Goal: Feedback & Contribution: Submit feedback/report problem

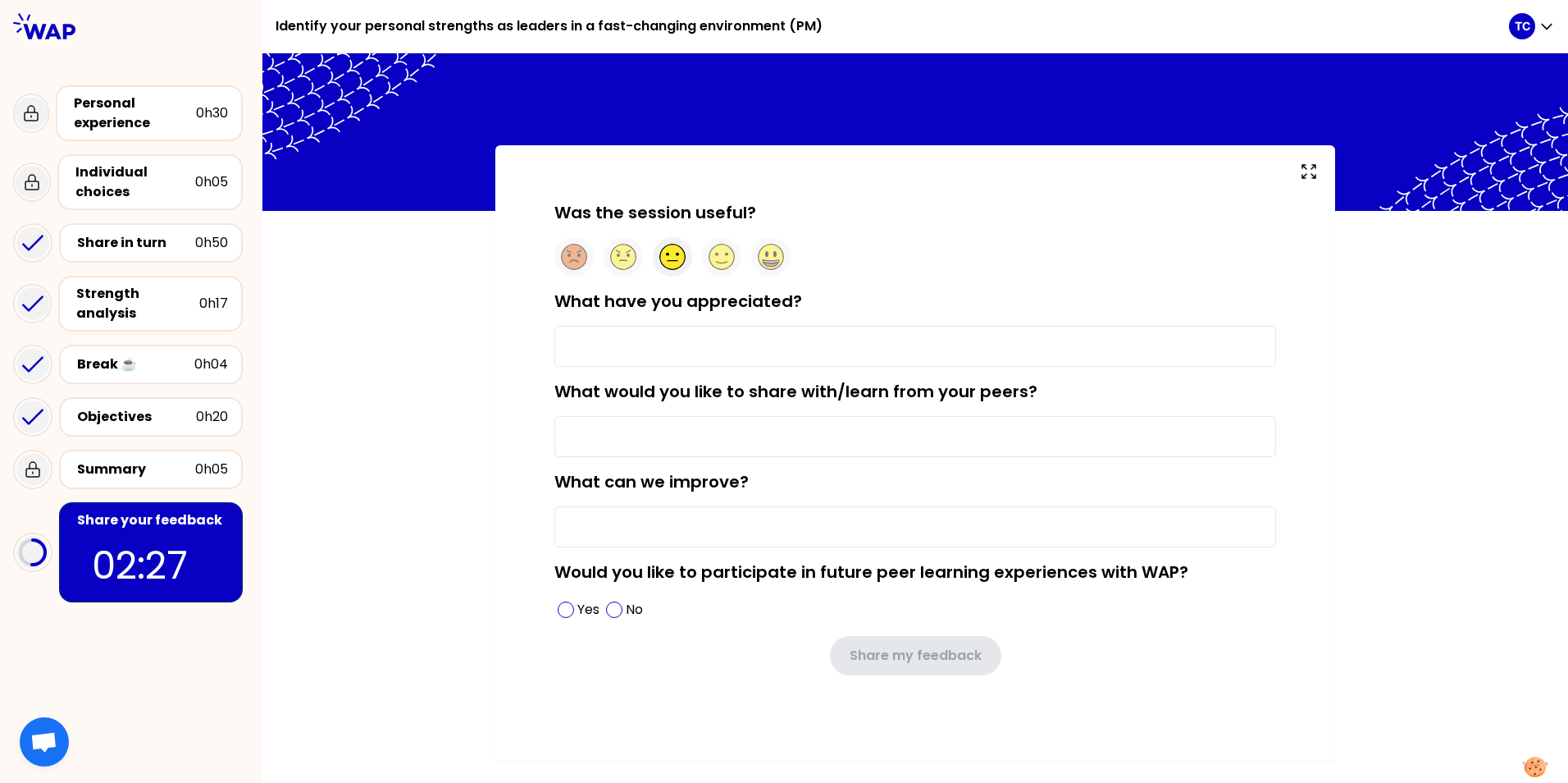
drag, startPoint x: 669, startPoint y: 262, endPoint x: 667, endPoint y: 271, distance: 9.2
click at [669, 262] on icon at bounding box center [673, 257] width 26 height 26
drag, startPoint x: 626, startPoint y: 346, endPoint x: 525, endPoint y: 336, distance: 101.5
click at [626, 344] on input "What have you appreciated?" at bounding box center [915, 346] width 722 height 41
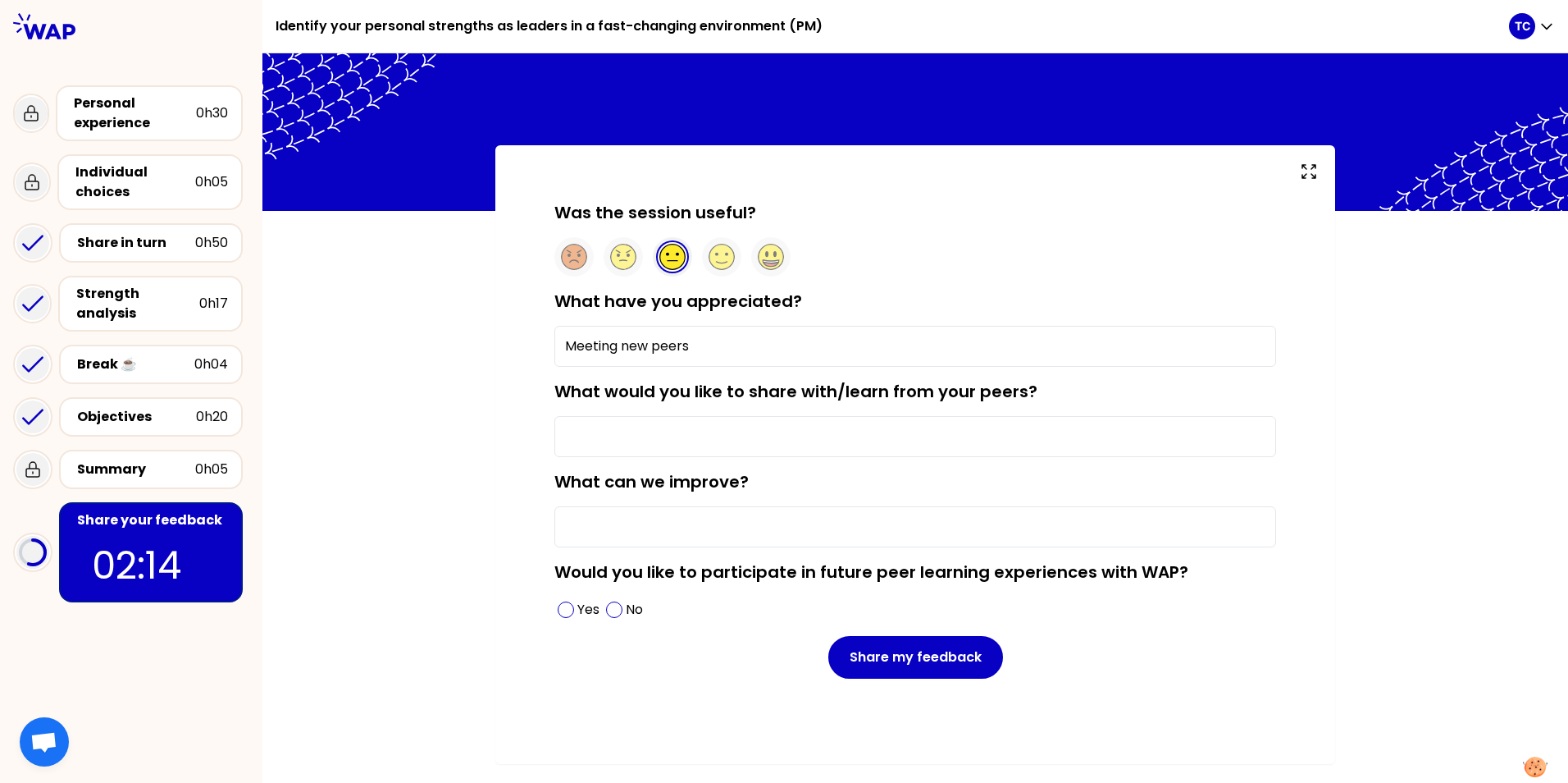
type input "Meeting new peers"
click at [957, 429] on input "What would you like to share with/learn from your peers?" at bounding box center [915, 436] width 722 height 41
click at [563, 530] on input "What can we improve?" at bounding box center [915, 526] width 722 height 41
type input "Would be better in person"
click at [663, 424] on input "What would you like to share with/learn from your peers?" at bounding box center [915, 436] width 722 height 41
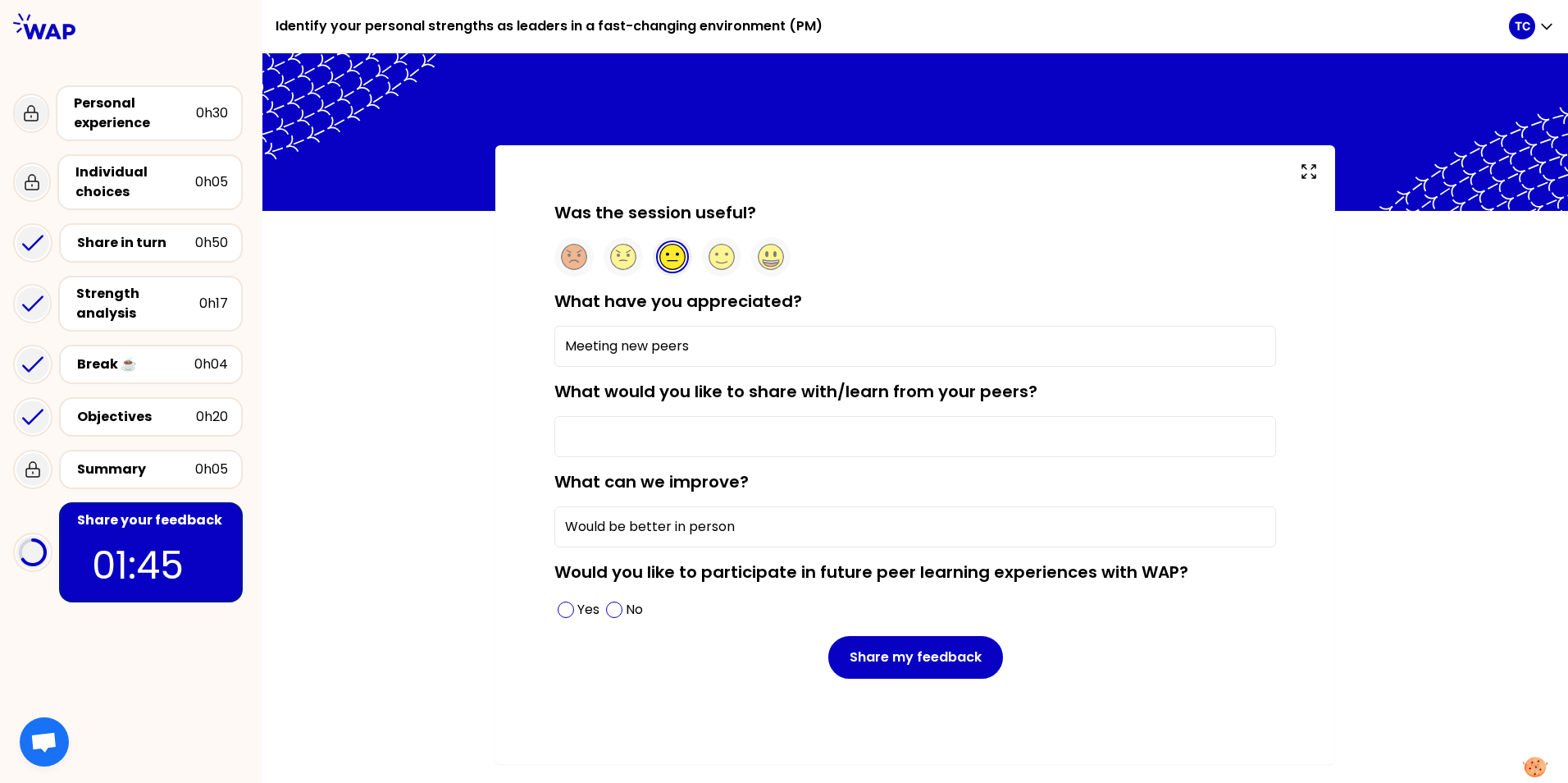
click at [793, 576] on label "Would you like to participate in future peer learning experiences with WAP?" at bounding box center [872, 572] width 634 height 23
click at [567, 603] on span at bounding box center [565, 609] width 16 height 16
click at [657, 430] on input "What would you like to share with/learn from your peers?" at bounding box center [915, 436] width 722 height 41
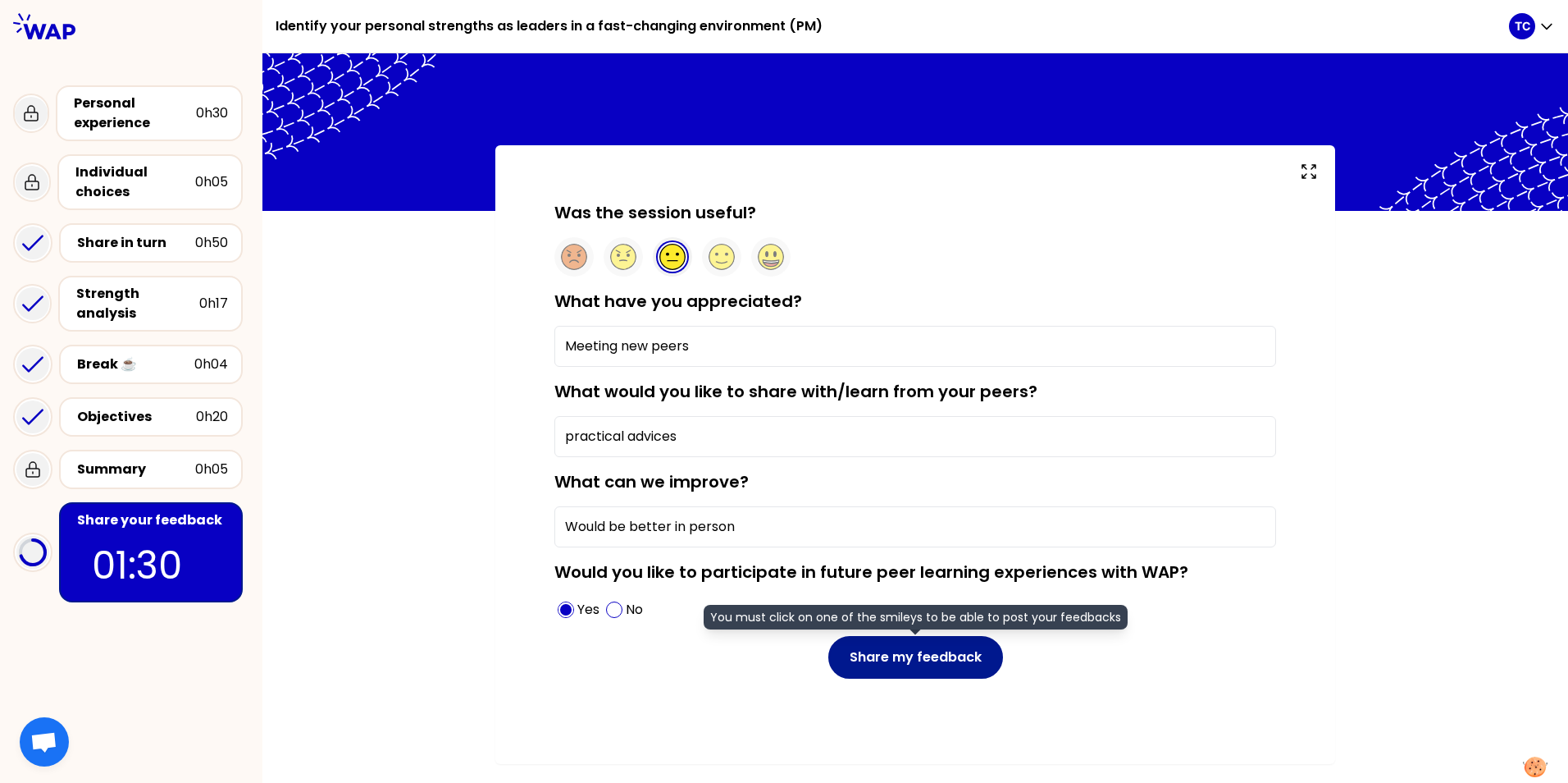
type input "practical advices"
click at [919, 669] on button "Share my feedback" at bounding box center [915, 656] width 174 height 43
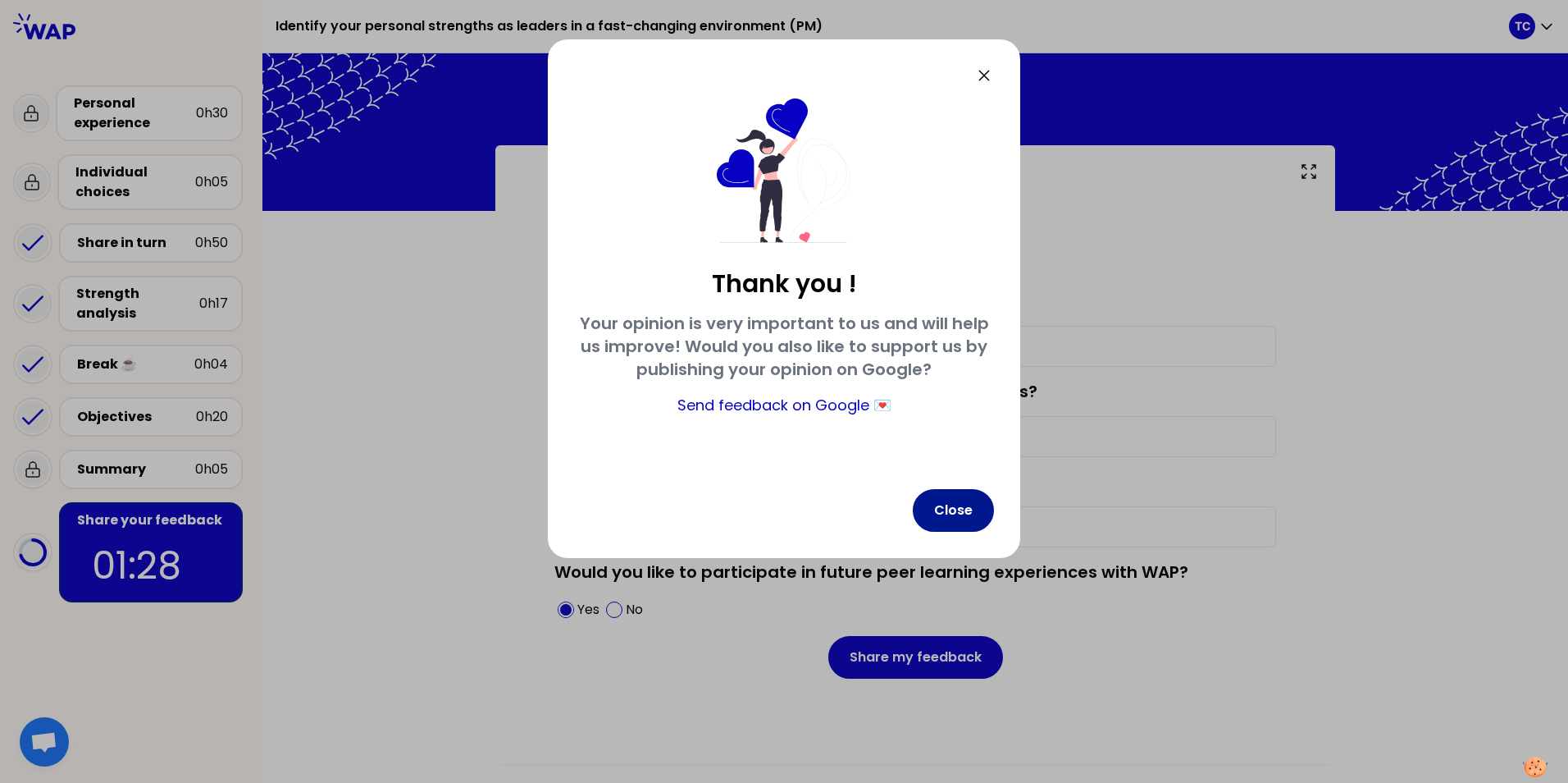
click at [944, 520] on button "Close" at bounding box center [954, 510] width 81 height 43
